Goal: Check status: Check status

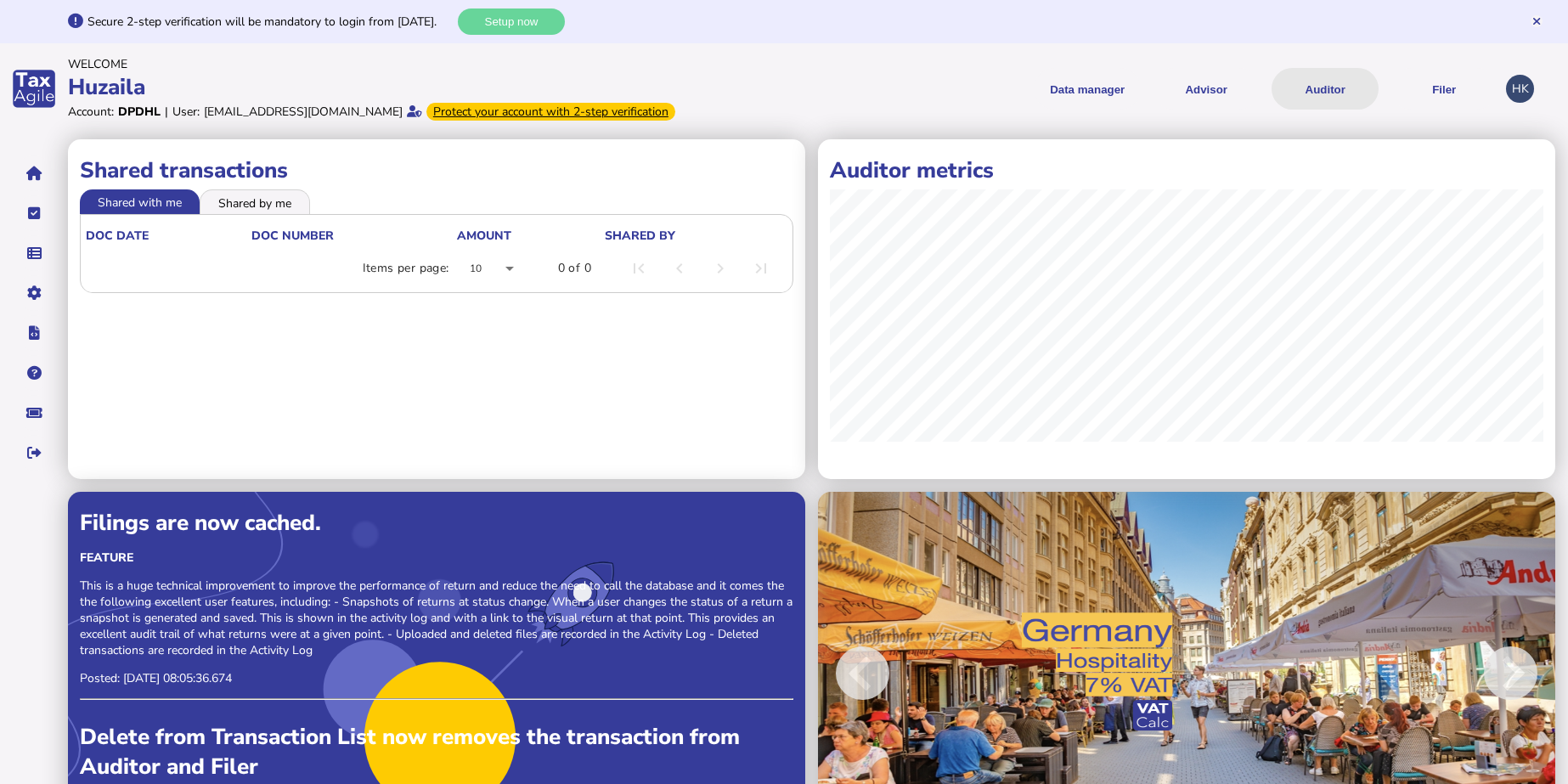
click at [1325, 81] on button "Auditor" at bounding box center [1325, 88] width 107 height 42
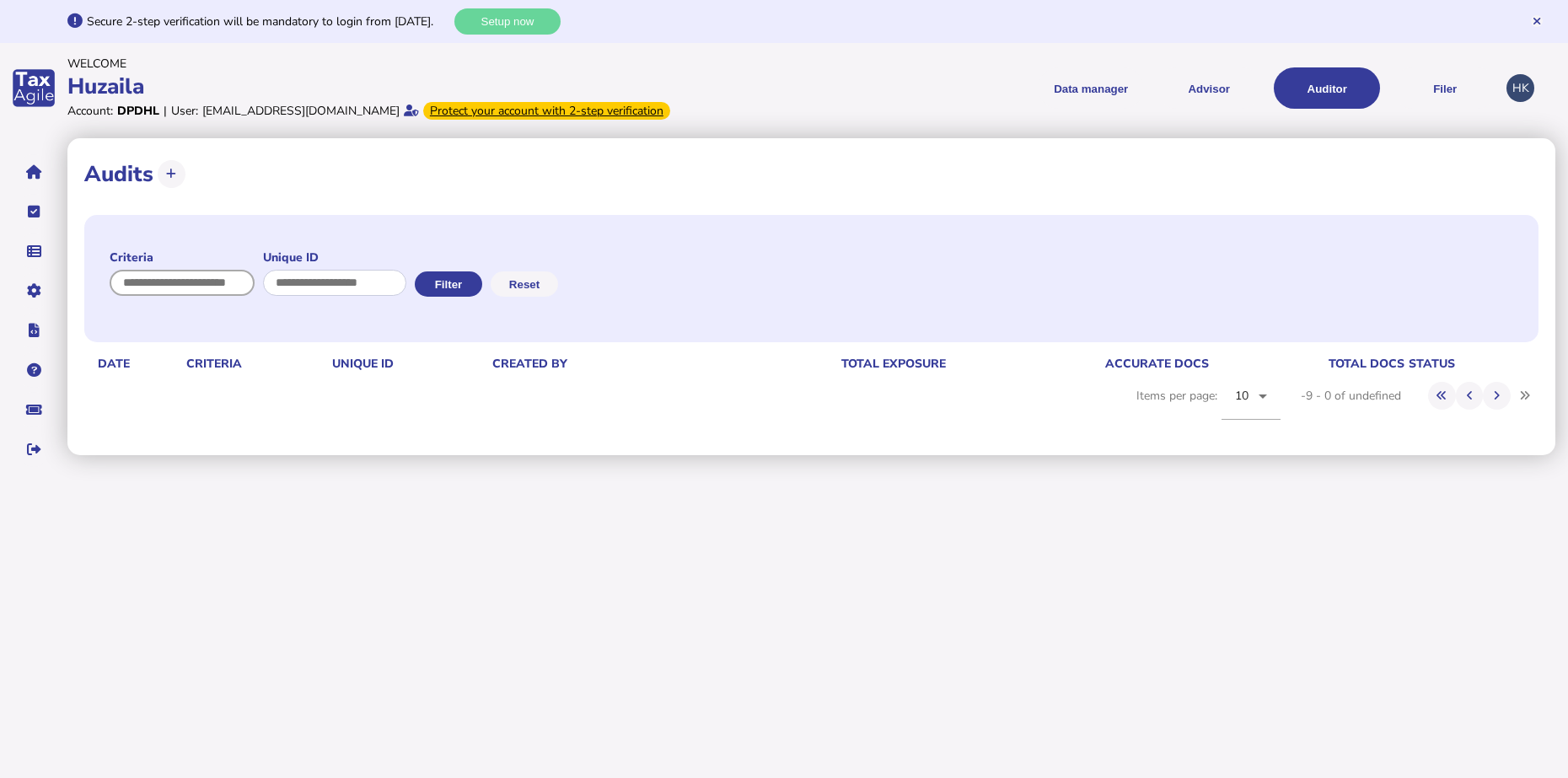
click at [159, 289] on input "input" at bounding box center [182, 283] width 145 height 26
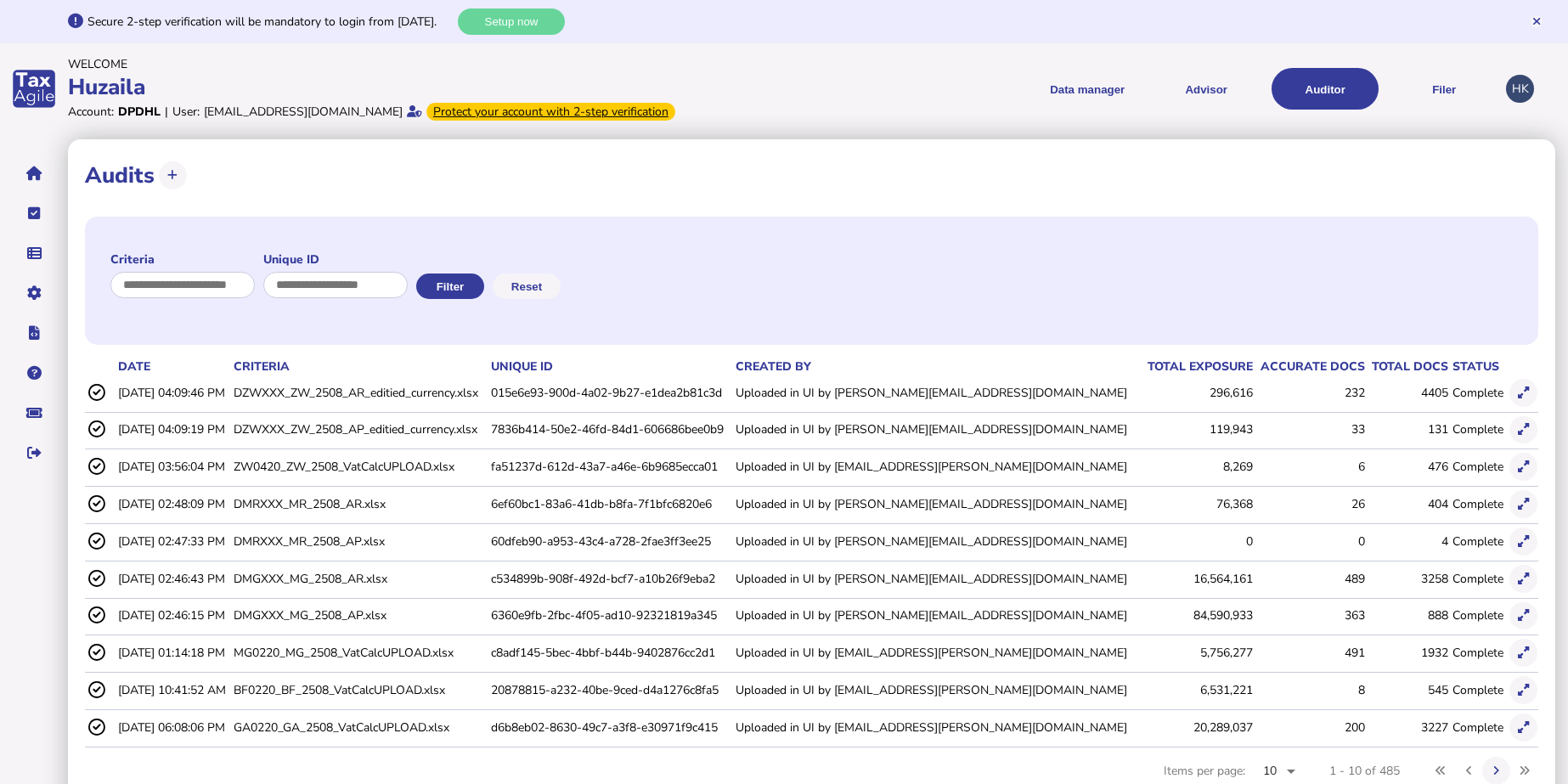
click at [434, 697] on td "BF0220_BF_2508_VatCalcUPLOAD.xlsx" at bounding box center [358, 689] width 257 height 35
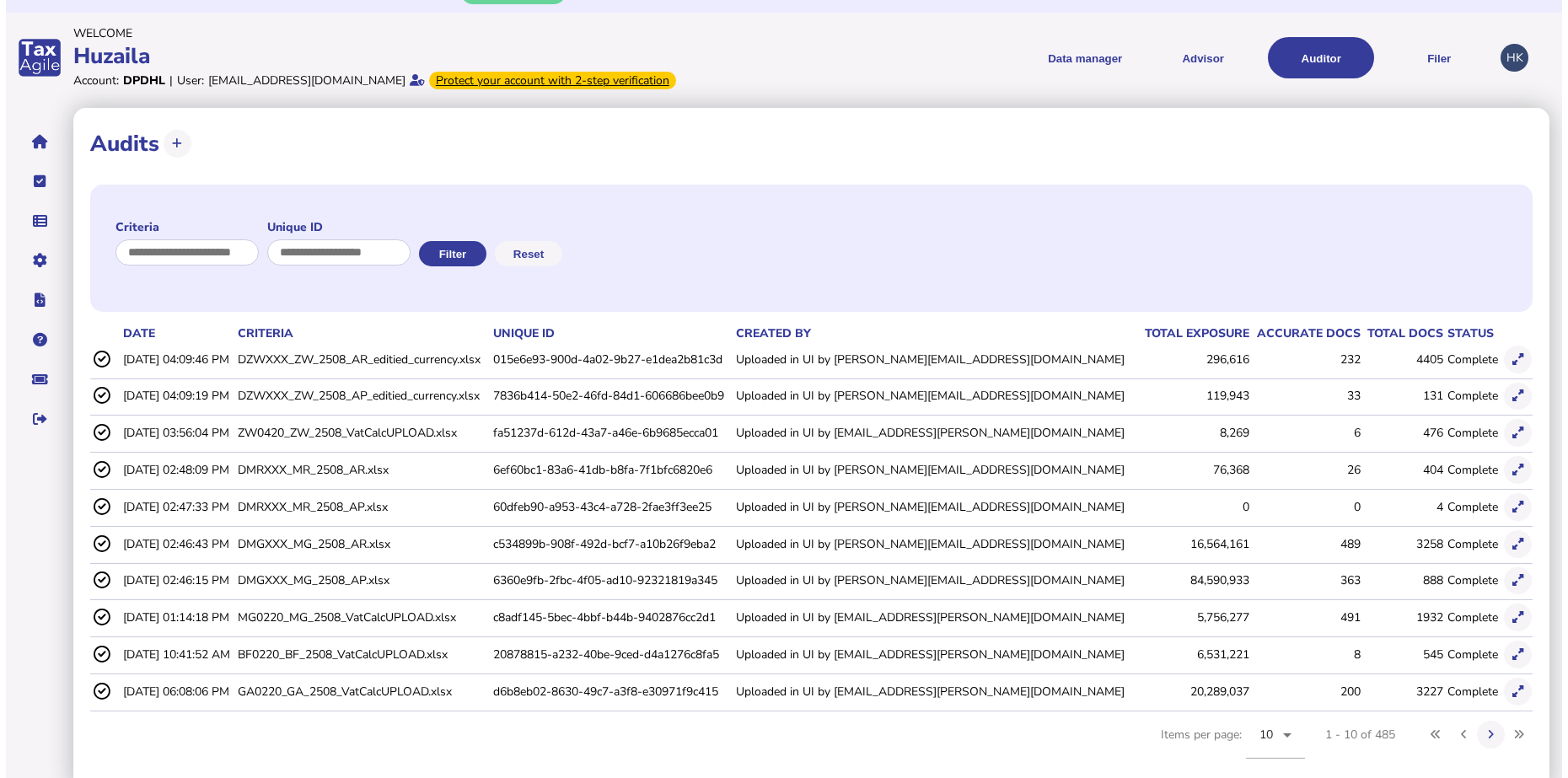
scroll to position [47, 0]
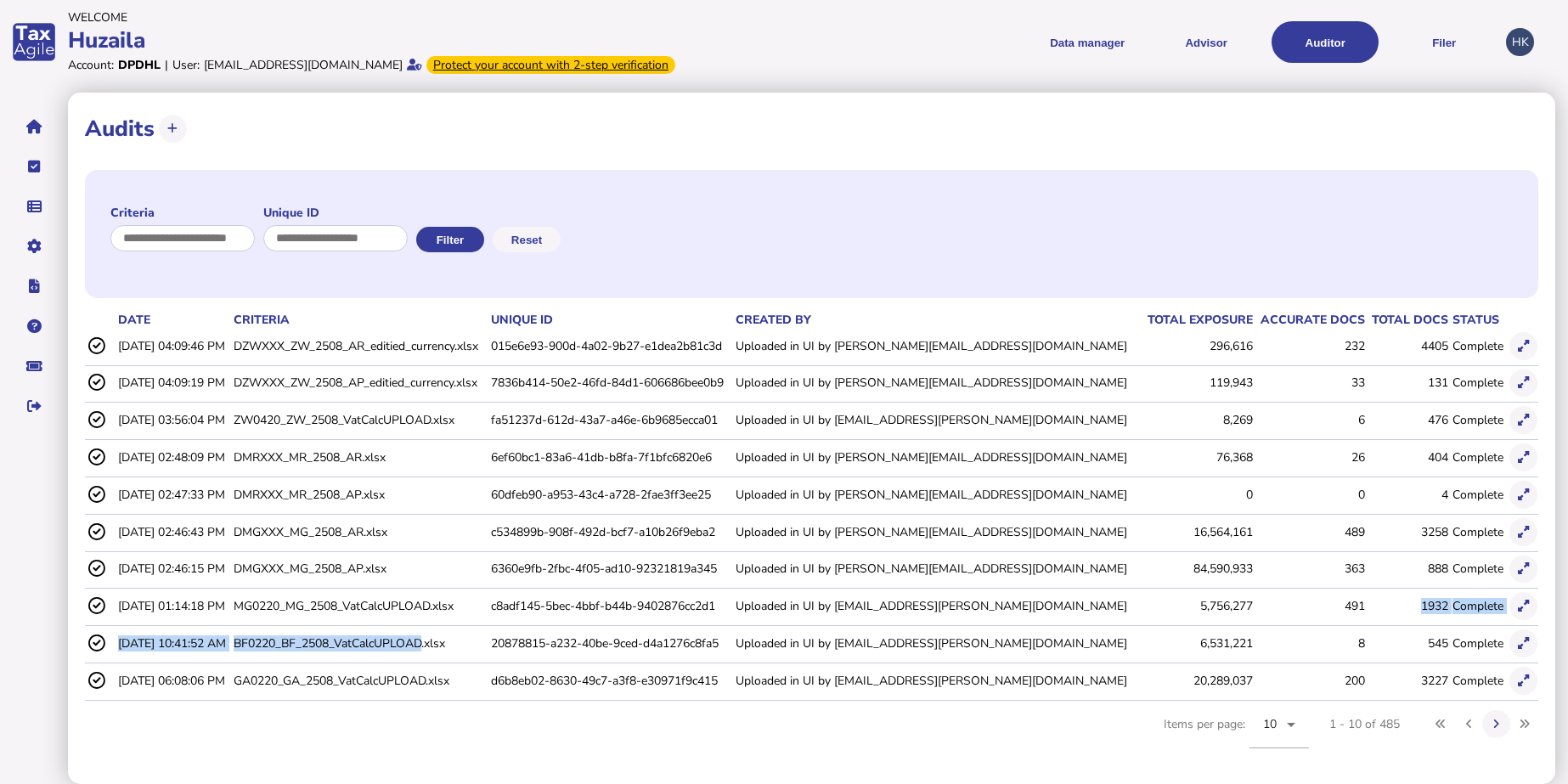
drag, startPoint x: 455, startPoint y: 648, endPoint x: 1401, endPoint y: 622, distance: 946.4
click at [1401, 622] on tbody "[DATE] 04:09:46 PM DZWXXX_ZW_2508_AR_editied_currency.xlsx 015e6e93-900d-4a02-9…" at bounding box center [811, 515] width 1453 height 372
drag, startPoint x: 1401, startPoint y: 622, endPoint x: 1476, endPoint y: 645, distance: 78.4
click at [1476, 645] on td "Complete" at bounding box center [1478, 642] width 57 height 35
click at [463, 642] on td "BF0220_BF_2508_VatCalcUPLOAD.xlsx" at bounding box center [358, 642] width 257 height 35
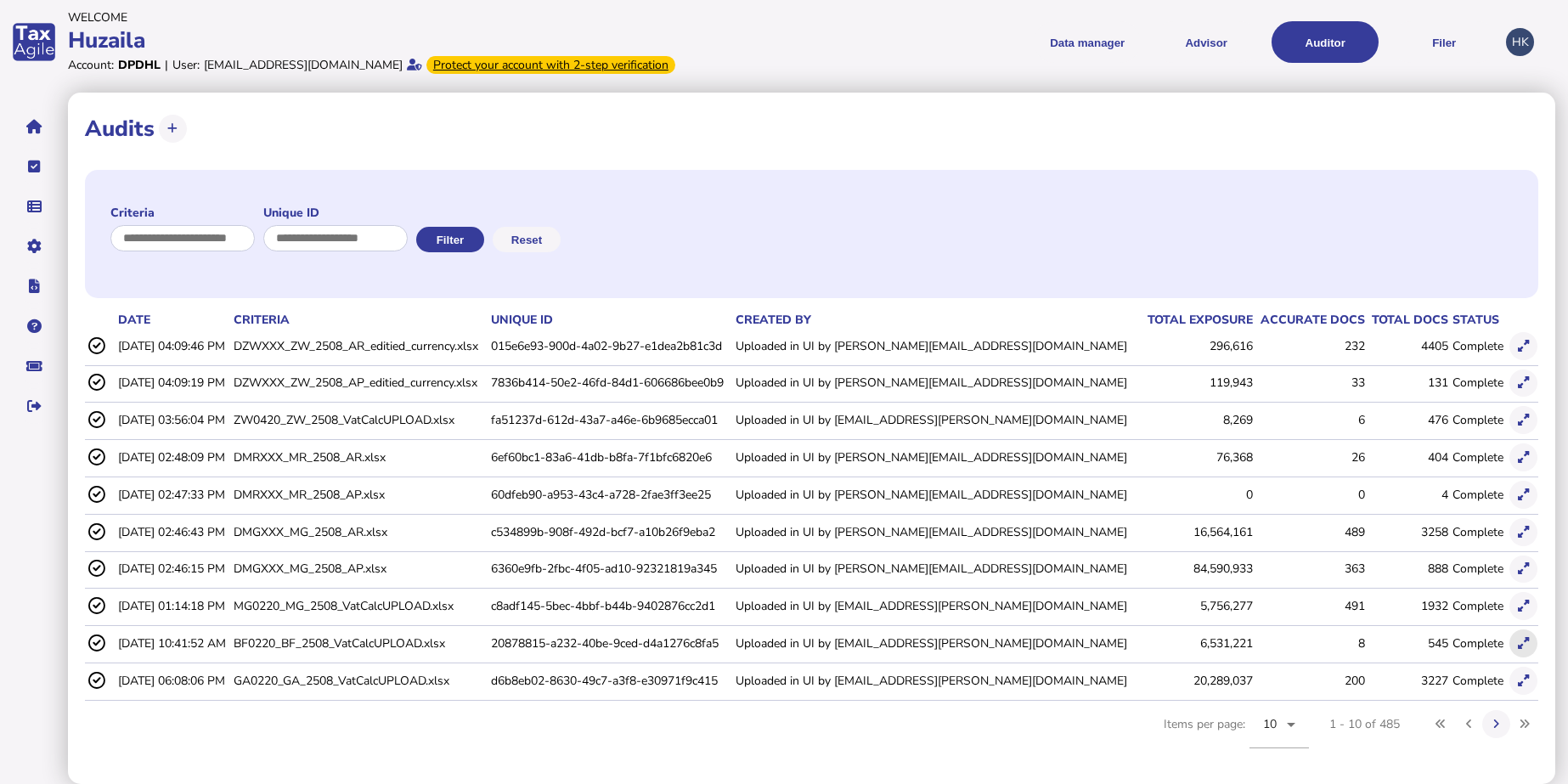
click at [1521, 649] on button at bounding box center [1524, 643] width 28 height 28
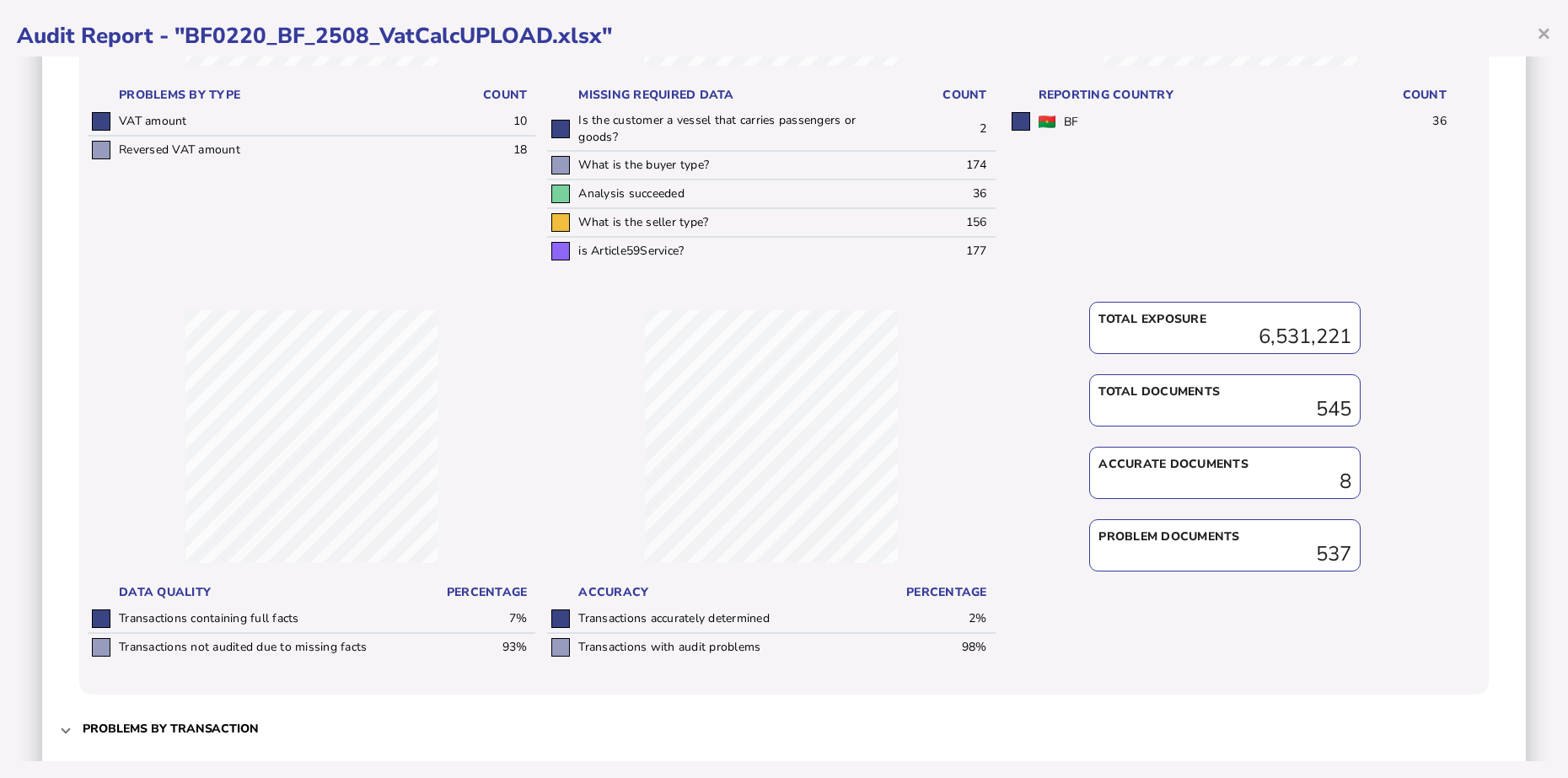
scroll to position [492, 0]
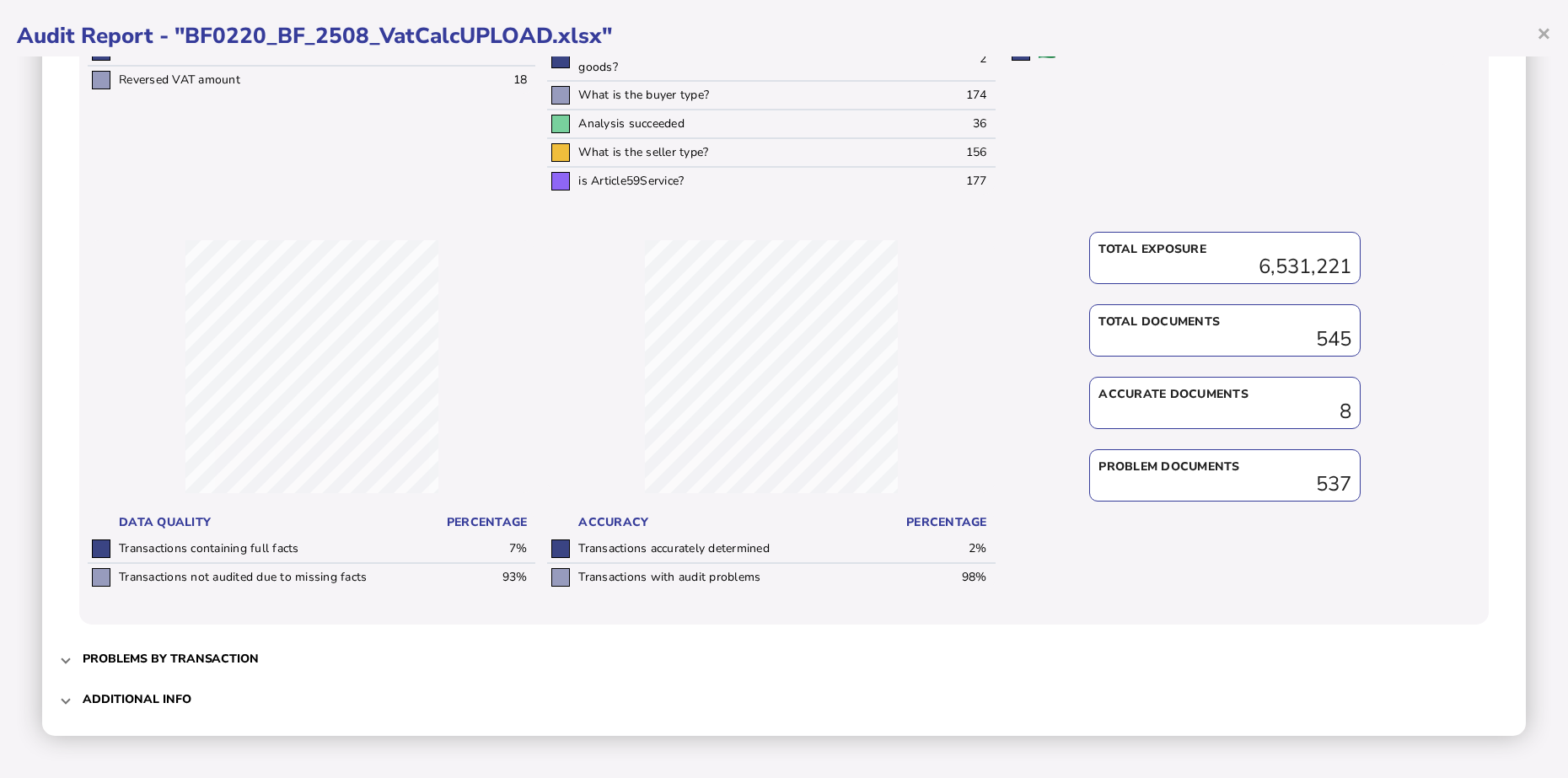
click at [152, 695] on h3 "Additional info" at bounding box center [137, 699] width 109 height 16
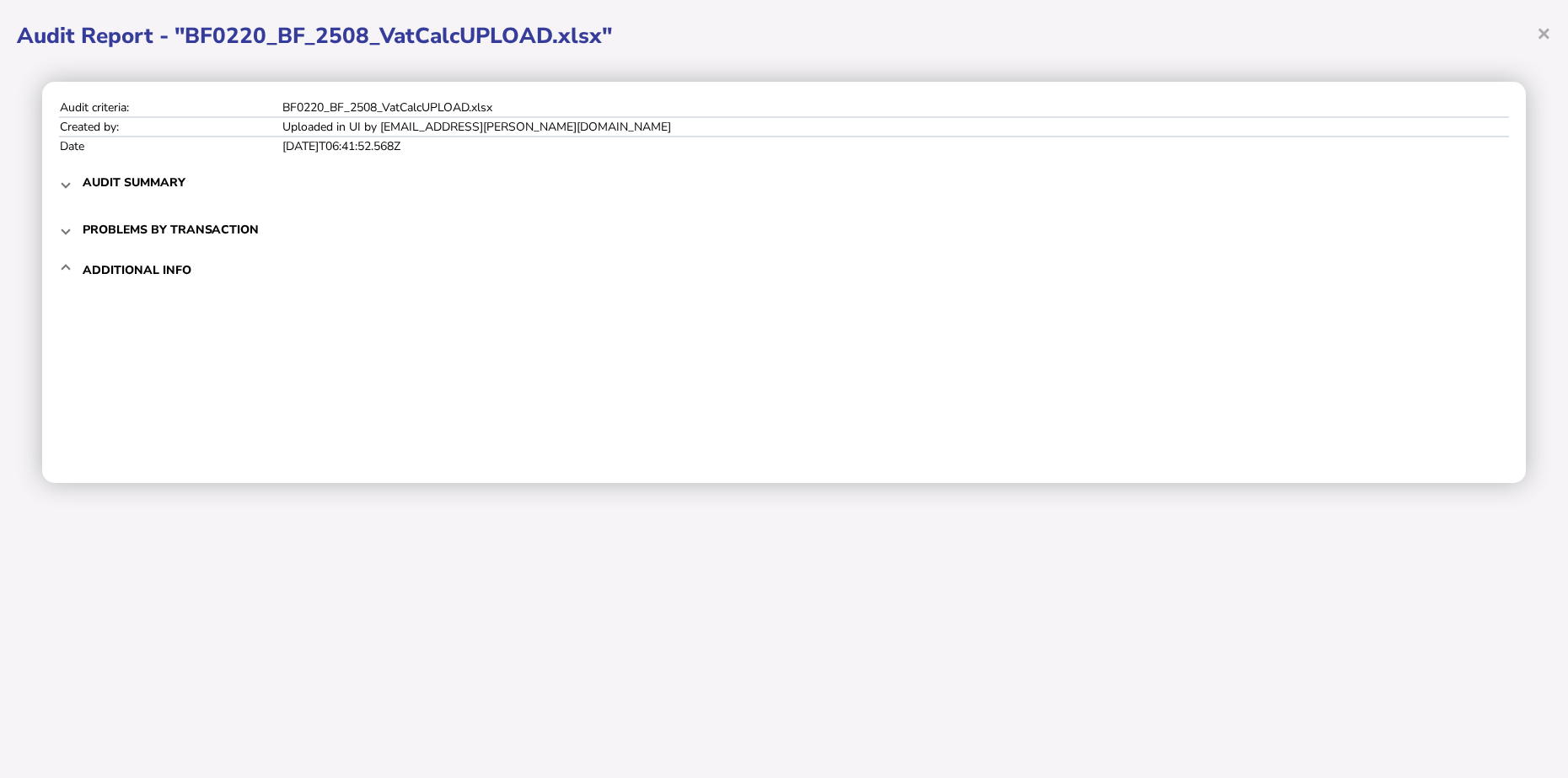
scroll to position [0, 0]
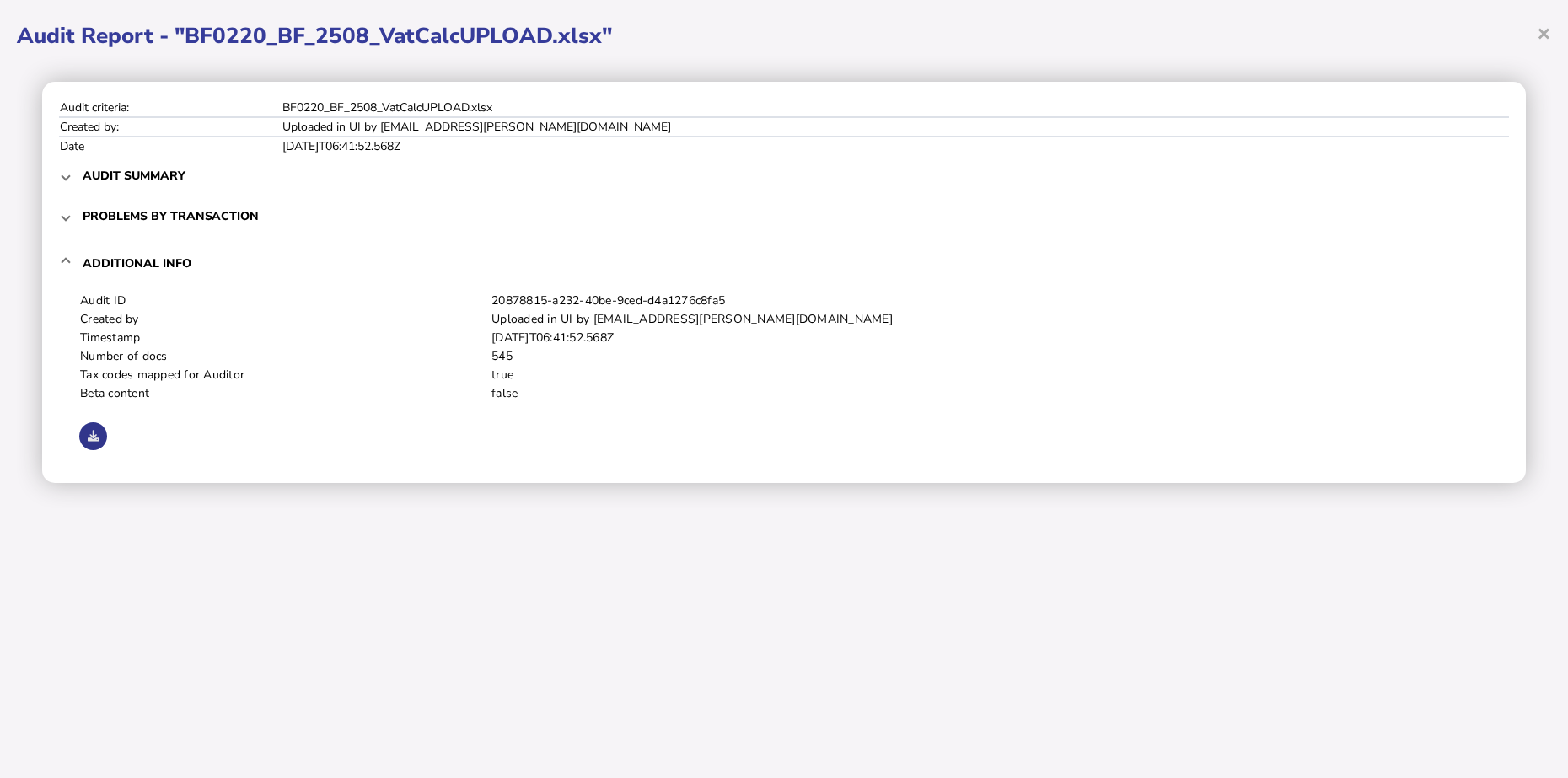
click at [90, 431] on icon at bounding box center [93, 436] width 11 height 11
